Goal: Task Accomplishment & Management: Manage account settings

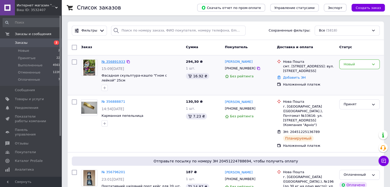
click at [113, 60] on link "№ 356891933" at bounding box center [113, 62] width 24 height 4
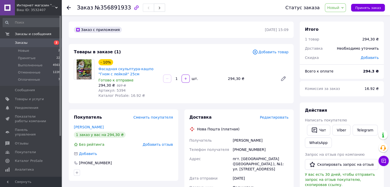
click at [337, 8] on span "Новый" at bounding box center [333, 8] width 12 height 4
click at [336, 18] on li "Принят" at bounding box center [338, 18] width 27 height 8
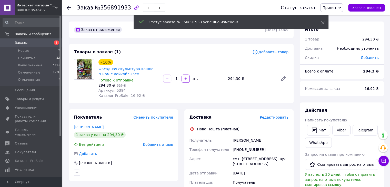
click at [277, 116] on span "Редактировать" at bounding box center [274, 117] width 29 height 4
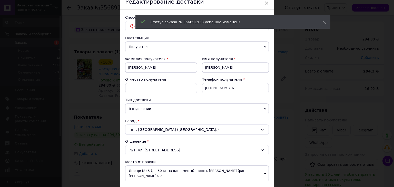
scroll to position [51, 0]
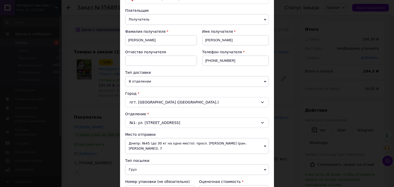
click at [164, 143] on span "Днепр: №45 (до 30 кг на одно место): просп. Мануйловский (ран. Воронцова), 7" at bounding box center [196, 146] width 143 height 16
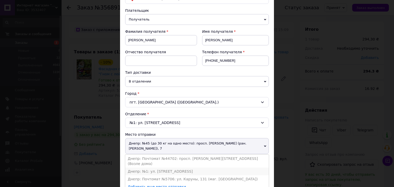
click at [148, 168] on li "Днепр: №1: ул. Сонячна Набережна, 114" at bounding box center [196, 172] width 143 height 8
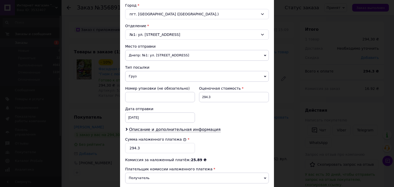
scroll to position [154, 0]
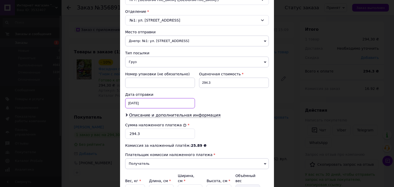
click at [146, 103] on div "12.08.2025 < 2025 > < Август > Пн Вт Ср Чт Пт Сб Вс 28 29 30 31 1 2 3 4 5 6 7 8…" at bounding box center [160, 103] width 70 height 10
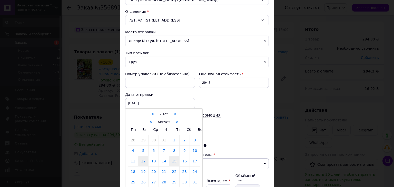
click at [175, 159] on link "15" at bounding box center [174, 161] width 10 height 10
type input "15.08.2025"
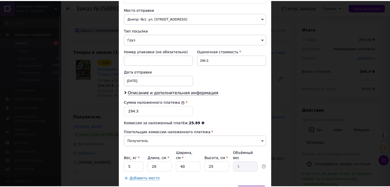
scroll to position [202, 0]
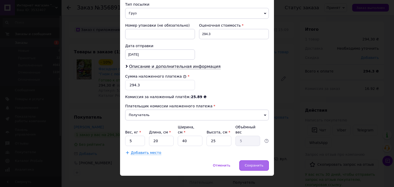
click at [249, 163] on span "Сохранить" at bounding box center [253, 165] width 19 height 4
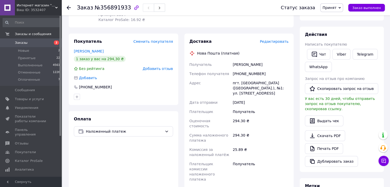
scroll to position [102, 0]
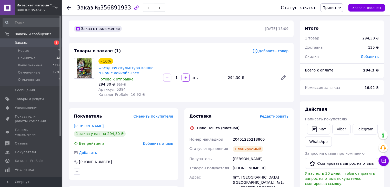
scroll to position [0, 0]
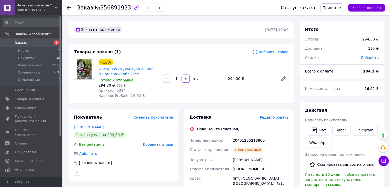
click at [242, 137] on div "20451225218860" at bounding box center [261, 140] width 58 height 9
copy div "20451225218860"
click at [25, 43] on span "Заказы" at bounding box center [21, 42] width 13 height 5
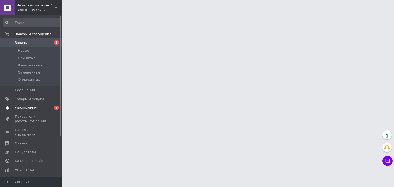
click at [22, 104] on link "Уведомления 0 1" at bounding box center [31, 108] width 63 height 9
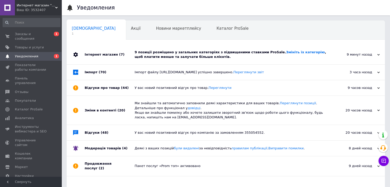
click at [160, 54] on div "9 позиції розміщено у загальних категоріях з підвищеними ставками ProSale. Змін…" at bounding box center [232, 54] width 194 height 9
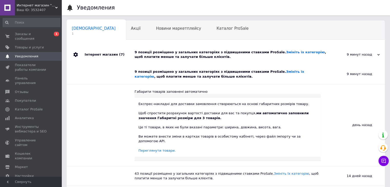
click at [271, 74] on div "9 позиції розміщено у загальних категоріях з підвищеними ставками ProSale. Змін…" at bounding box center [228, 73] width 186 height 9
click at [150, 149] on link "Переглянути товари." at bounding box center [156, 151] width 37 height 4
